Goal: Task Accomplishment & Management: Manage account settings

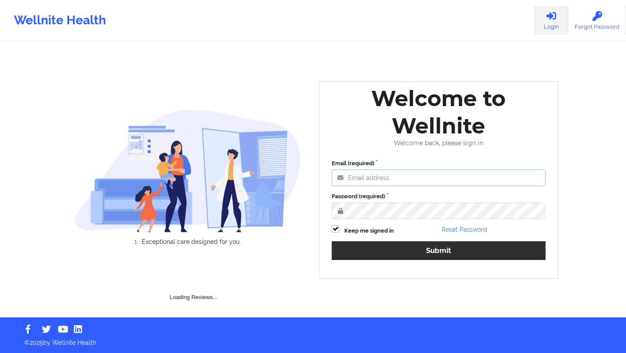
type input "deki@wellnite.com"
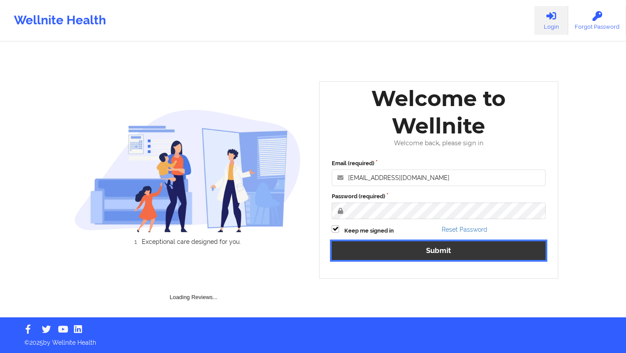
click at [401, 250] on button "Submit" at bounding box center [439, 250] width 214 height 19
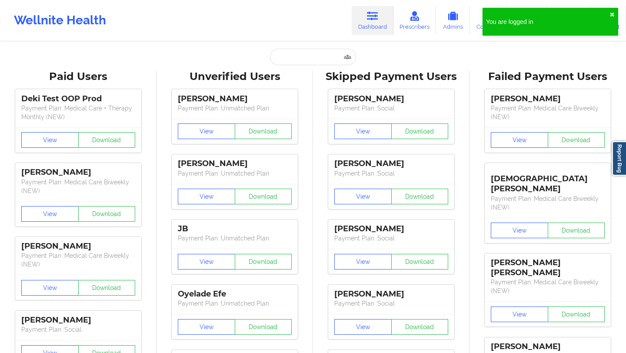
click at [608, 8] on div "You are logged in ✖︎" at bounding box center [551, 22] width 136 height 28
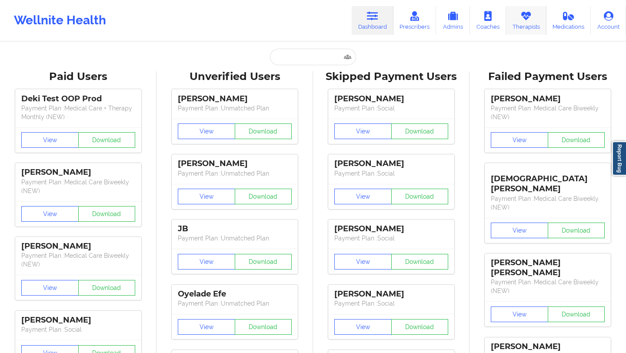
click at [536, 23] on link "Therapists" at bounding box center [526, 20] width 40 height 29
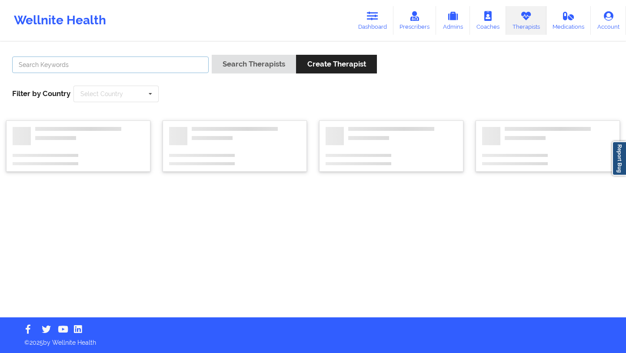
click at [166, 67] on input "text" at bounding box center [110, 65] width 196 height 17
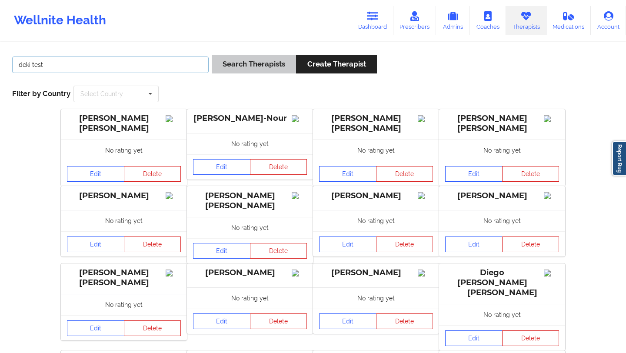
type input "deki test"
click at [237, 67] on button "Search Therapists" at bounding box center [254, 64] width 84 height 19
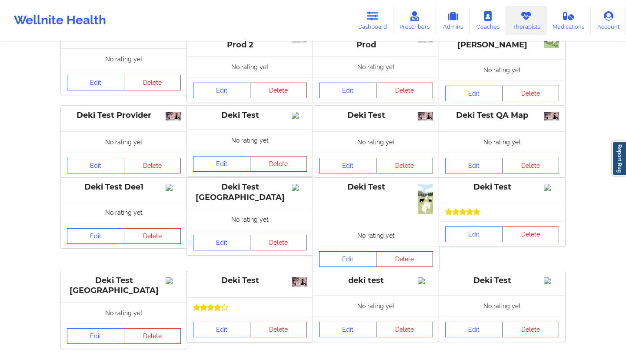
scroll to position [146, 0]
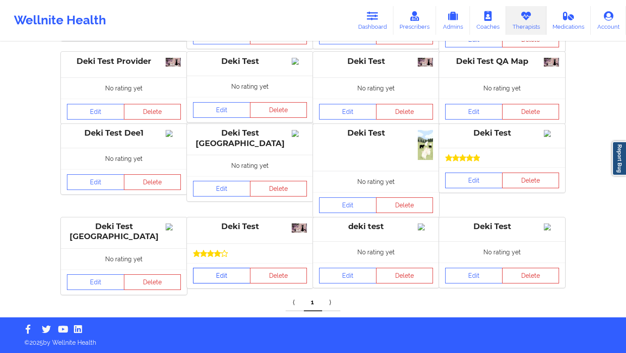
click at [230, 278] on link "Edit" at bounding box center [221, 276] width 57 height 16
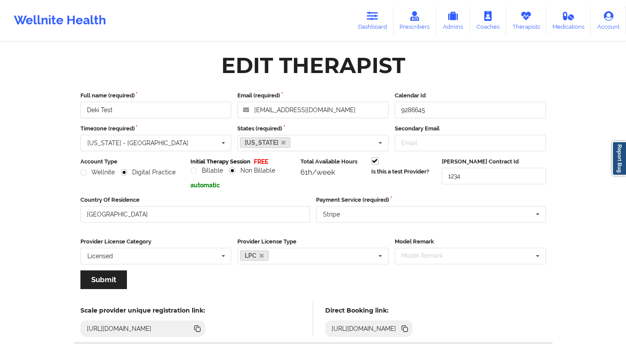
scroll to position [28, 0]
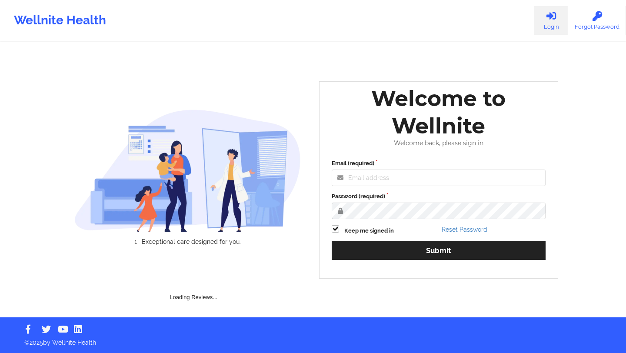
scroll to position [46, 0]
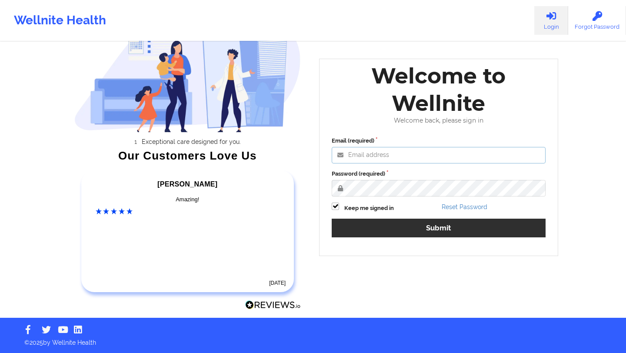
type input "anabelle_gerhold85@example.com"
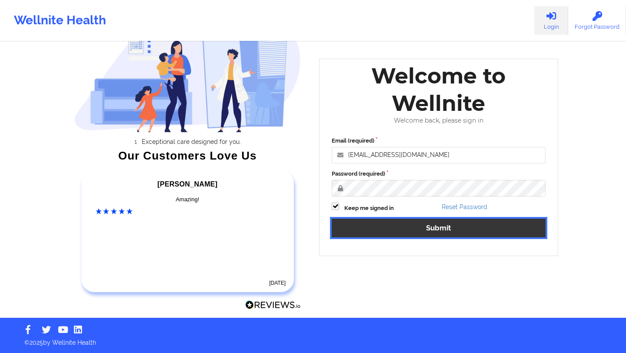
click at [355, 220] on button "Submit" at bounding box center [439, 228] width 214 height 19
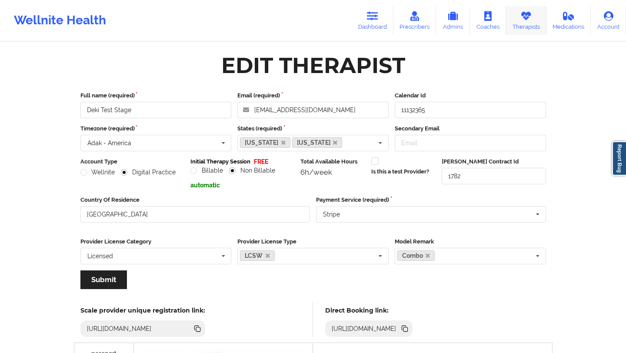
click at [520, 18] on link "Therapists" at bounding box center [526, 20] width 40 height 29
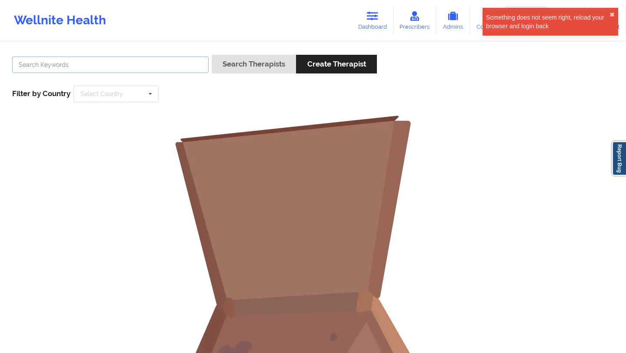
click at [172, 63] on input "text" at bounding box center [110, 65] width 196 height 17
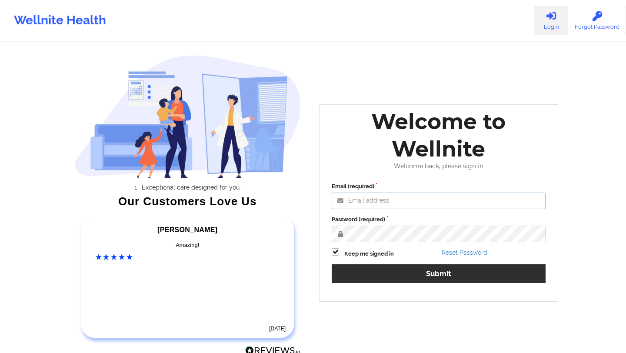
type input "[EMAIL_ADDRESS][DOMAIN_NAME]"
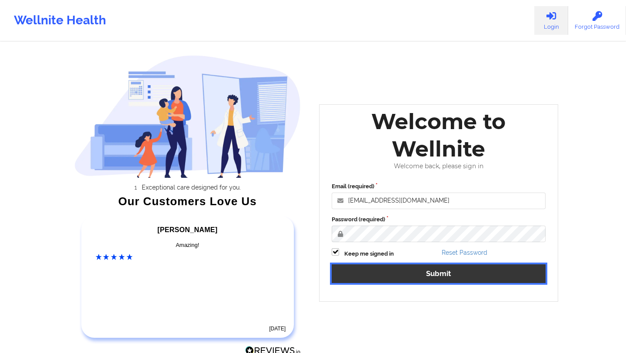
click at [381, 272] on button "Submit" at bounding box center [439, 273] width 214 height 19
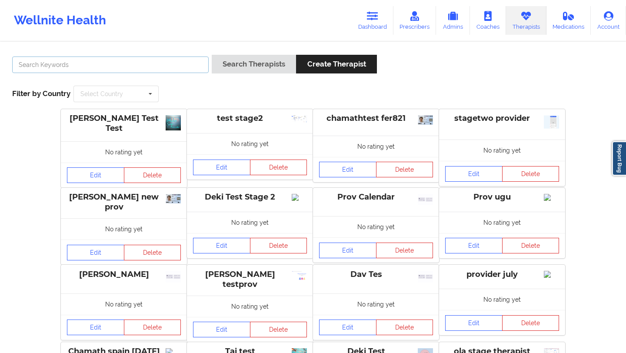
click at [138, 62] on input "text" at bounding box center [110, 65] width 196 height 17
type input "deki"
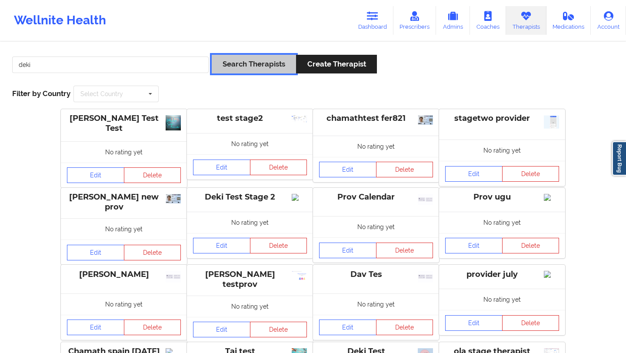
click at [255, 68] on button "Search Therapists" at bounding box center [254, 64] width 84 height 19
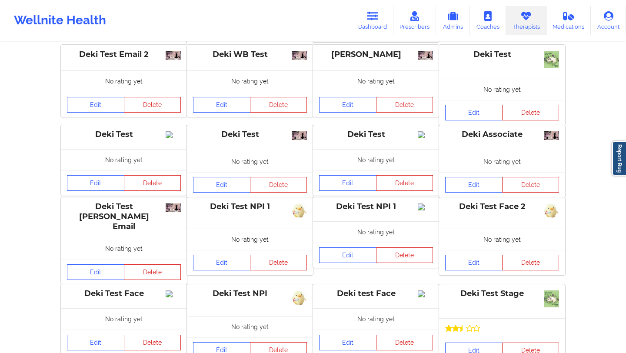
scroll to position [210, 0]
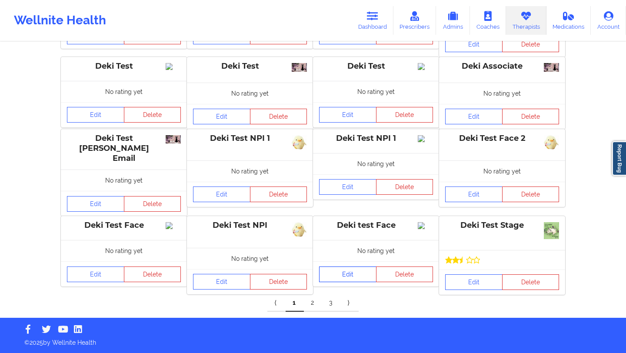
click at [345, 280] on link "Edit" at bounding box center [347, 274] width 57 height 16
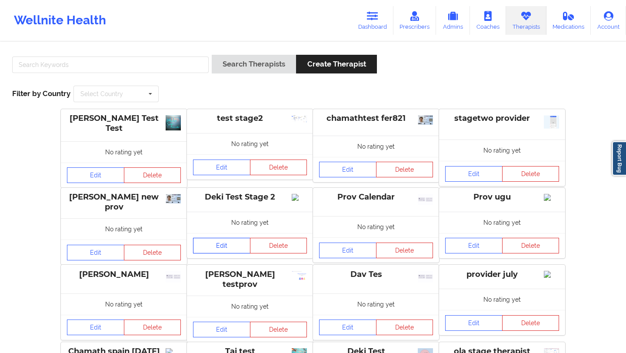
click at [224, 248] on link "Edit" at bounding box center [221, 246] width 57 height 16
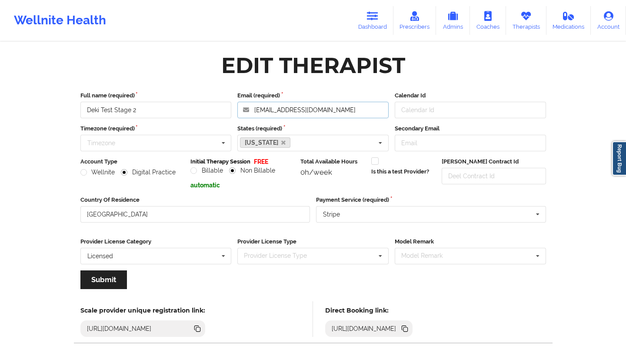
drag, startPoint x: 346, startPoint y: 110, endPoint x: 217, endPoint y: 112, distance: 128.3
click at [217, 112] on div "Full name (required) Deki Test Stage 2 Email (required) dekiteststage2@wellnite…" at bounding box center [313, 104] width 472 height 27
click at [526, 18] on icon at bounding box center [525, 16] width 11 height 10
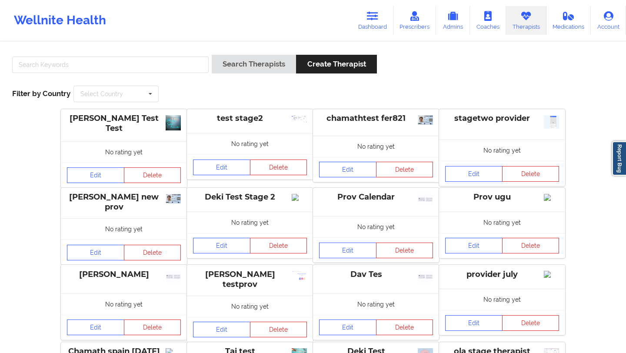
click at [171, 51] on div "Search Therapists Create Therapist Filter by Country Select Country Australia C…" at bounding box center [313, 79] width 614 height 60
click at [164, 67] on input "text" at bounding box center [110, 65] width 196 height 17
type input "deki"
click at [233, 77] on div "Search Therapists Create Therapist" at bounding box center [294, 67] width 165 height 25
click at [234, 65] on button "Search Therapists" at bounding box center [254, 64] width 84 height 19
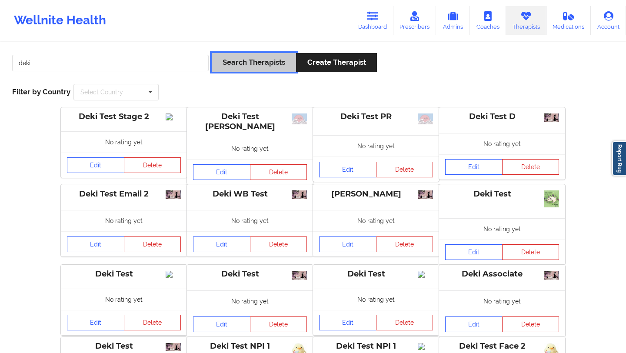
scroll to position [9, 0]
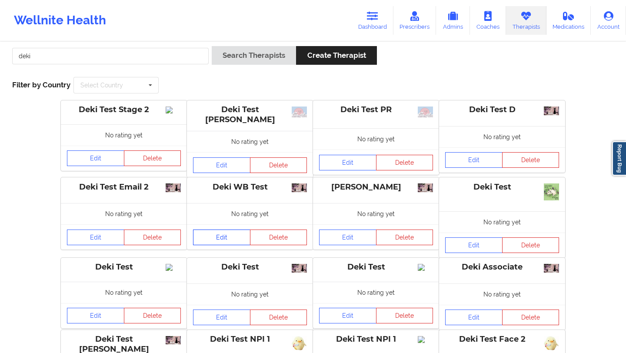
click at [232, 240] on link "Edit" at bounding box center [221, 238] width 57 height 16
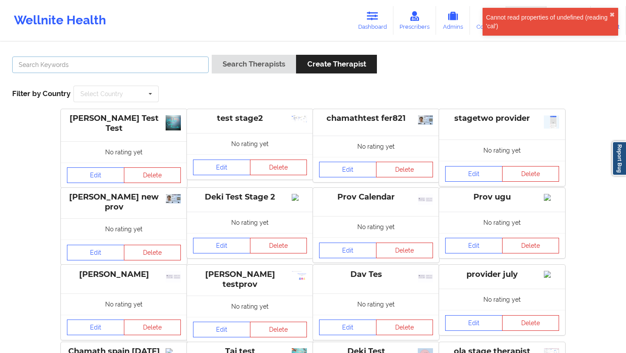
click at [161, 68] on input "text" at bounding box center [110, 65] width 196 height 17
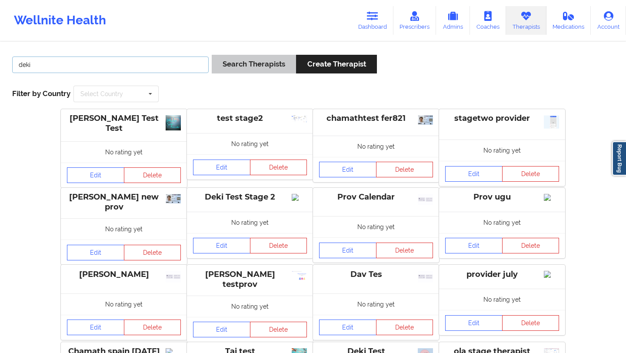
type input "deki"
click at [273, 61] on button "Search Therapists" at bounding box center [254, 64] width 84 height 19
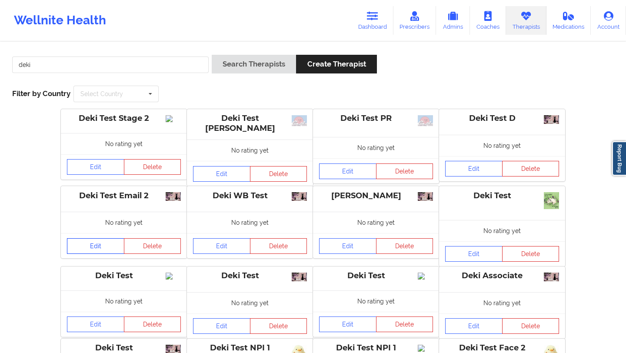
click at [85, 252] on link "Edit" at bounding box center [95, 246] width 57 height 16
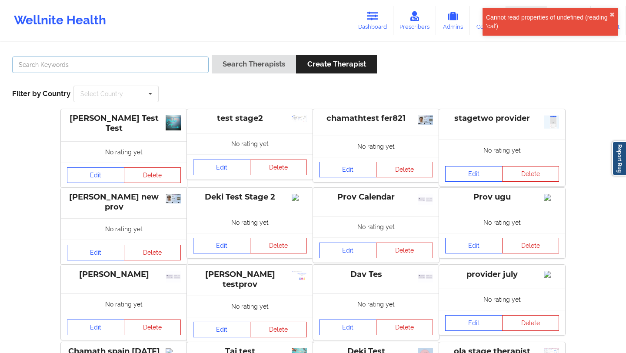
click at [168, 67] on input "text" at bounding box center [110, 65] width 196 height 17
type input "deki"
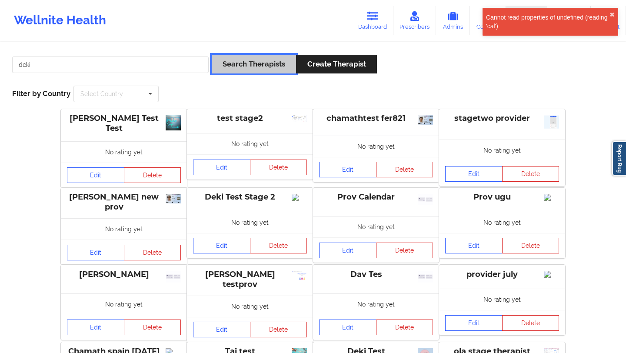
click at [253, 65] on button "Search Therapists" at bounding box center [254, 64] width 84 height 19
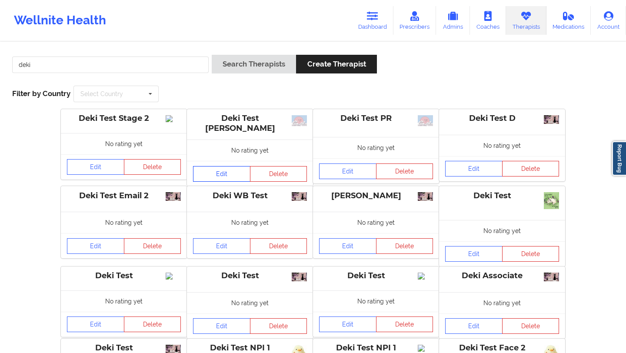
click at [223, 168] on link "Edit" at bounding box center [221, 174] width 57 height 16
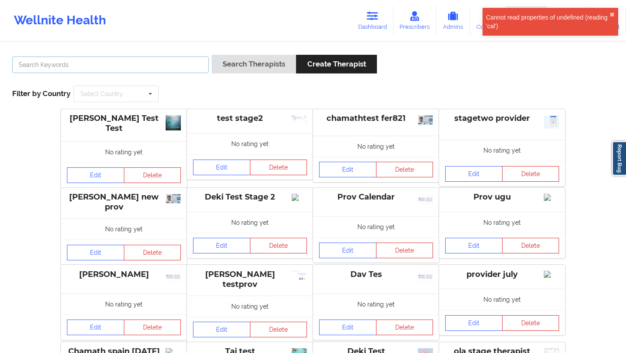
click at [124, 65] on input "text" at bounding box center [110, 65] width 196 height 17
type input "deki"
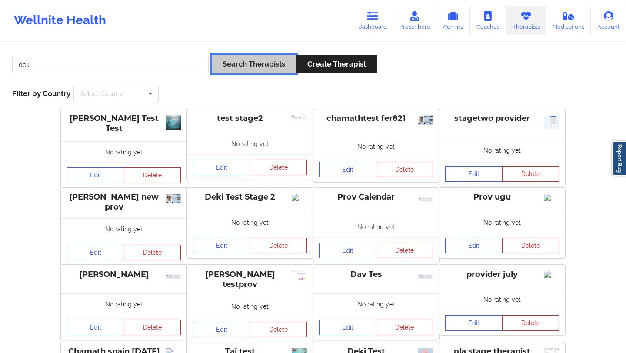
click at [230, 66] on button "Search Therapists" at bounding box center [254, 64] width 84 height 19
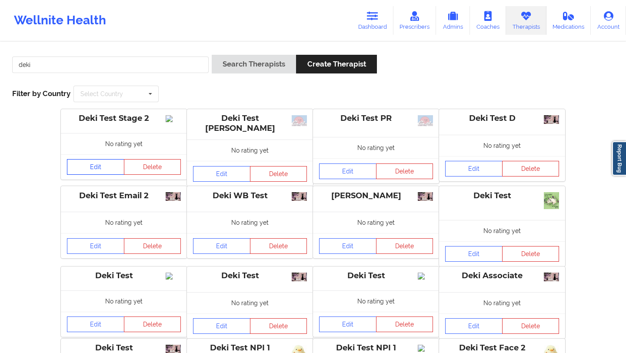
click at [97, 172] on link "Edit" at bounding box center [95, 167] width 57 height 16
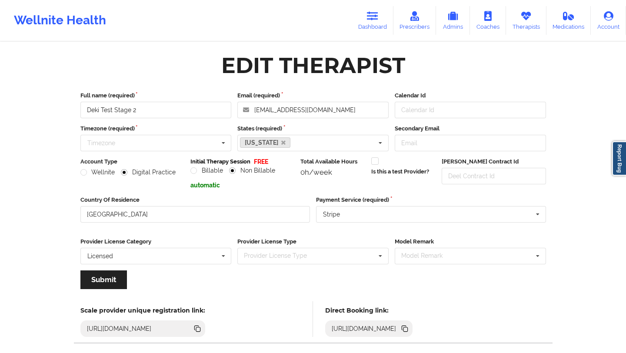
scroll to position [43, 0]
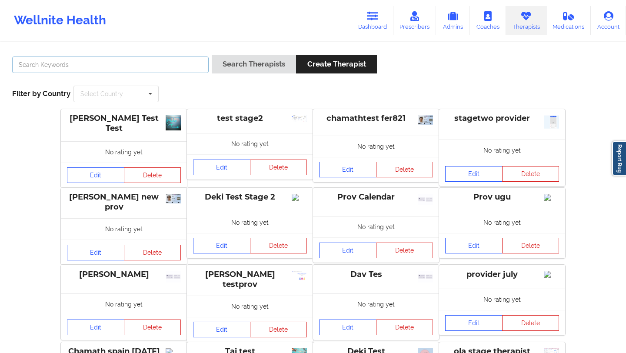
click at [161, 67] on input "text" at bounding box center [110, 65] width 196 height 17
type input "deki"
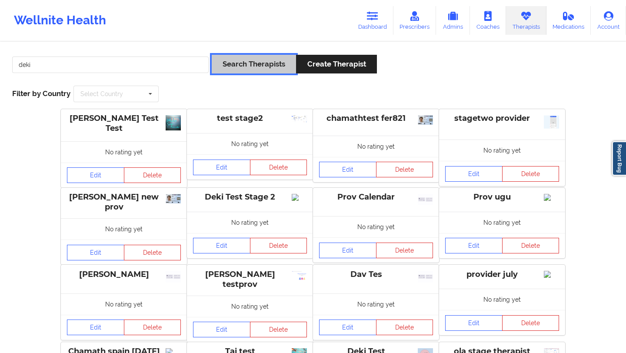
click at [247, 73] on button "Search Therapists" at bounding box center [254, 64] width 84 height 19
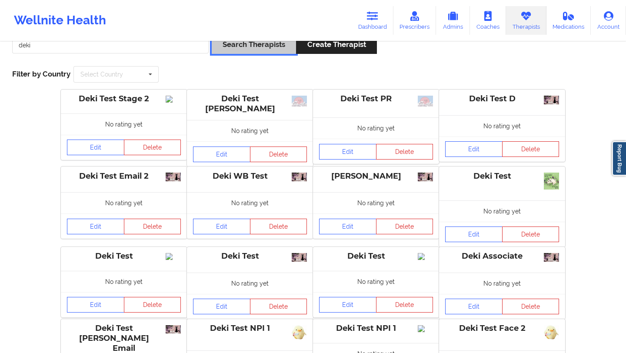
scroll to position [54, 0]
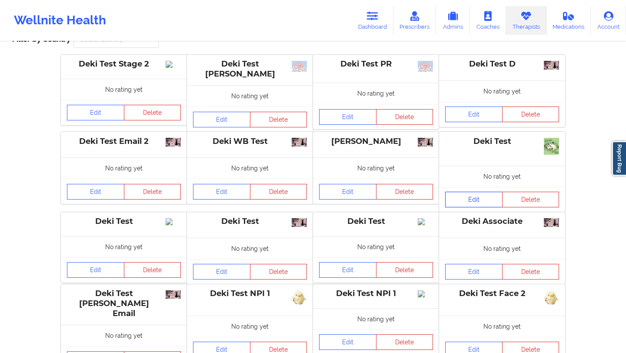
click at [479, 206] on link "Edit" at bounding box center [473, 200] width 57 height 16
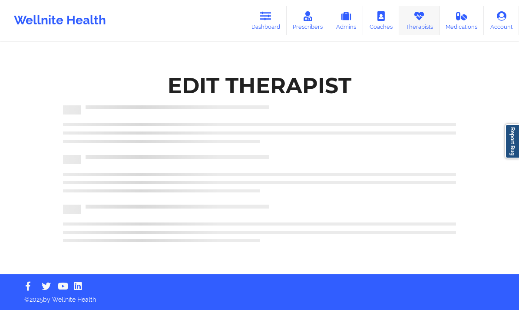
click at [425, 23] on link "Therapists" at bounding box center [420, 20] width 40 height 29
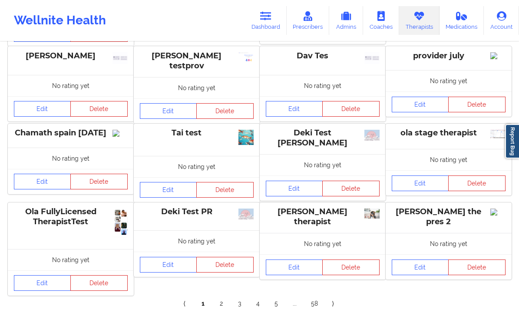
scroll to position [231, 0]
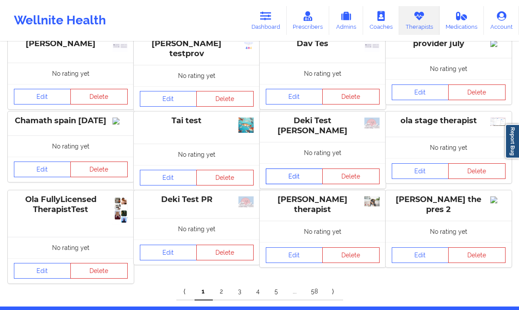
click at [300, 182] on link "Edit" at bounding box center [294, 176] width 57 height 16
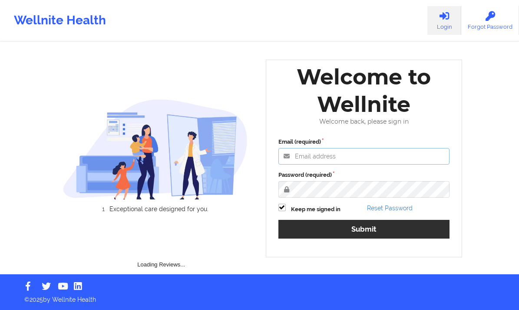
type input "[EMAIL_ADDRESS][DOMAIN_NAME]"
click at [334, 231] on div "Email (required) [EMAIL_ADDRESS][DOMAIN_NAME] Password (required) Keep me signe…" at bounding box center [365, 190] width 184 height 119
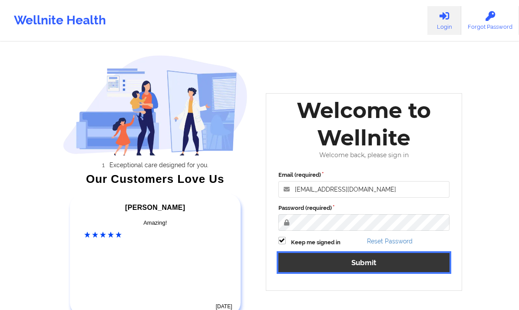
click at [386, 269] on button "Submit" at bounding box center [365, 262] width 172 height 19
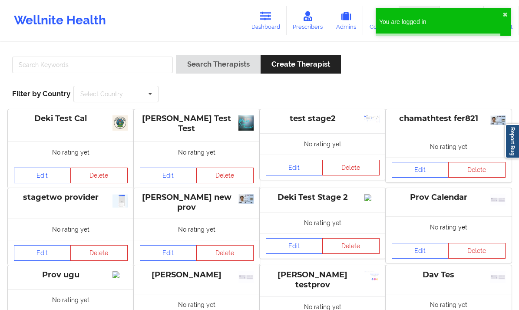
click at [50, 176] on link "Edit" at bounding box center [42, 175] width 57 height 16
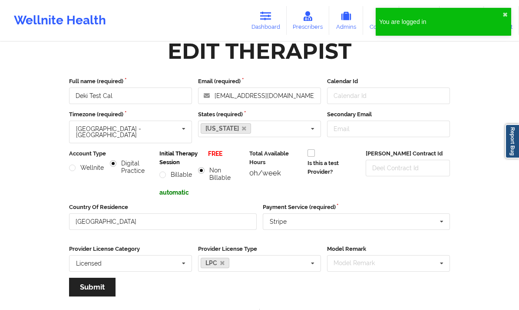
scroll to position [19, 0]
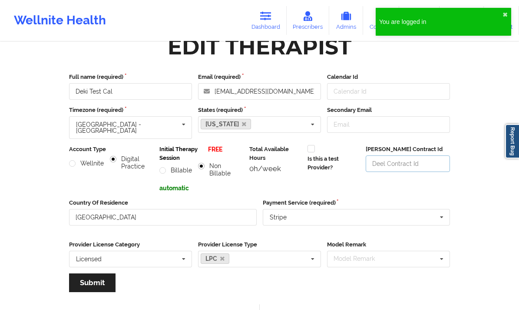
click at [373, 155] on input "Deel Contract Id" at bounding box center [408, 163] width 84 height 17
type input "1234567"
click at [102, 273] on button "Submit" at bounding box center [92, 282] width 47 height 19
